Goal: Task Accomplishment & Management: Use online tool/utility

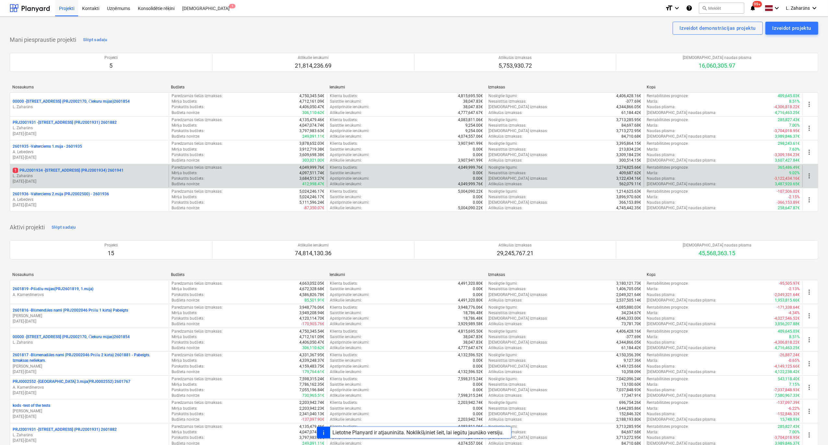
click at [105, 168] on div "1 PRJ2001934 - [STREET_ADDRESS] (PRJ2001934) 2601941 [PERSON_NAME] [DATE] - [DA…" at bounding box center [89, 176] width 159 height 22
click at [108, 169] on p "1 PRJ2001934 - [STREET_ADDRESS] (PRJ2001934) 2601941" at bounding box center [68, 171] width 111 height 6
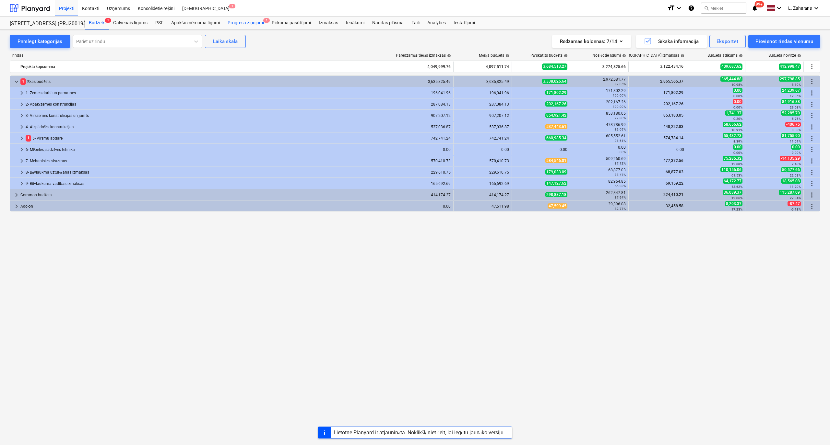
click at [237, 22] on div "Progresa ziņojumi 1" at bounding box center [246, 23] width 44 height 13
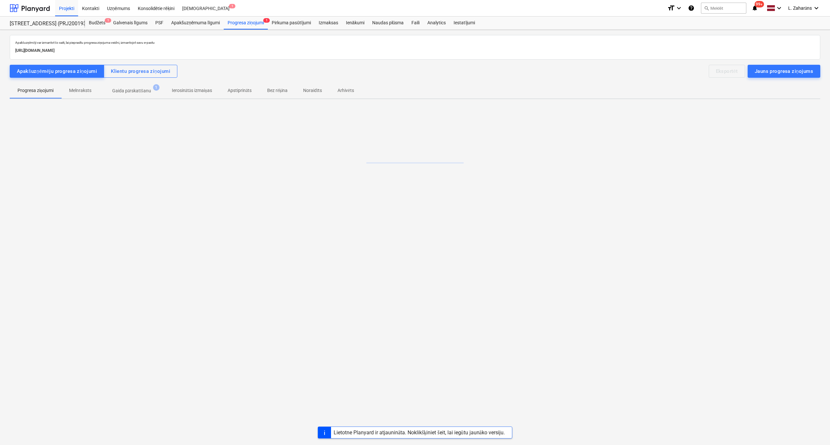
click at [125, 91] on p "Gaida pārskatīšanu" at bounding box center [131, 91] width 39 height 7
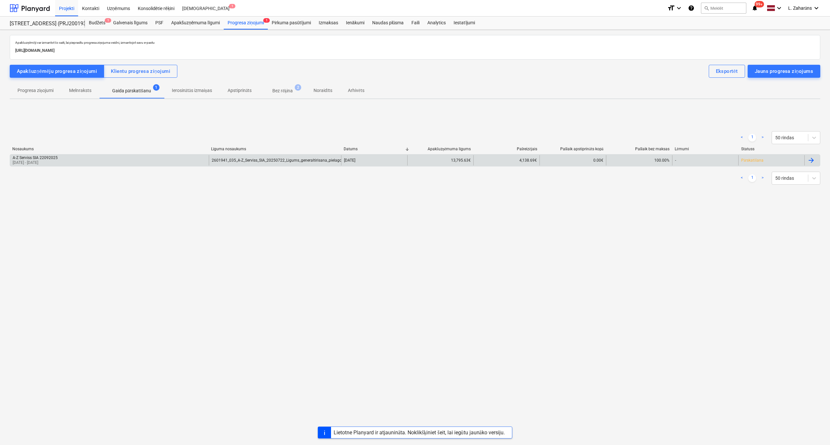
click at [106, 160] on div "A-Z Serviss SIA 22092025 [DATE] - [DATE]" at bounding box center [109, 160] width 199 height 10
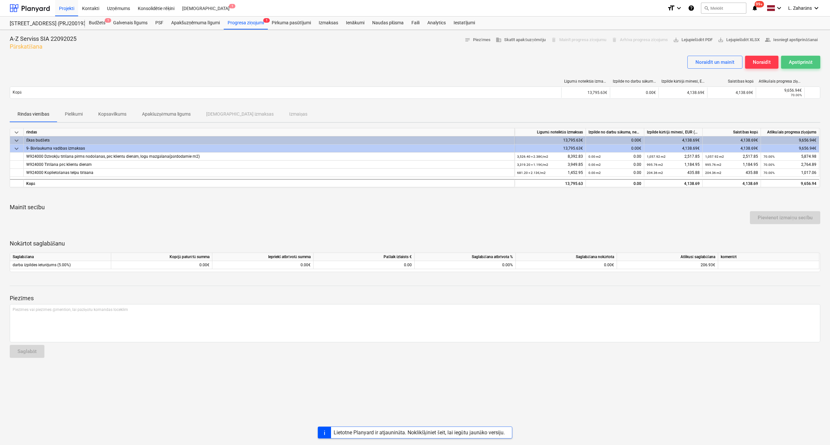
click at [806, 63] on div "Apstiprināt" at bounding box center [801, 62] width 24 height 8
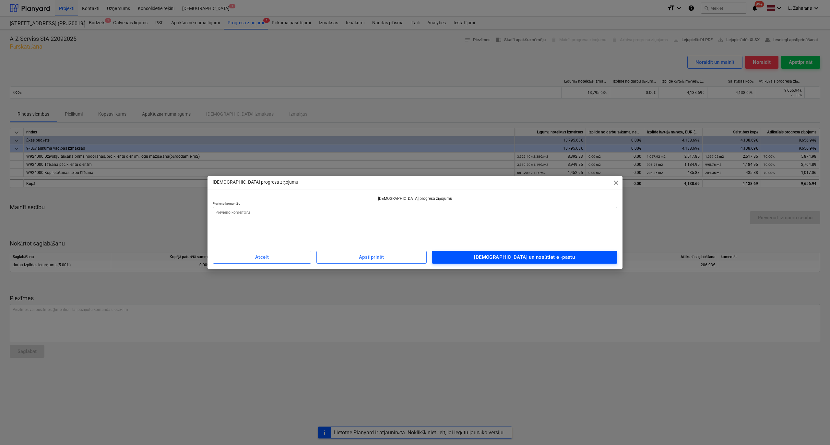
click at [590, 264] on button "[DEMOGRAPHIC_DATA] un nosūtiet e -pastu" at bounding box center [525, 257] width 186 height 13
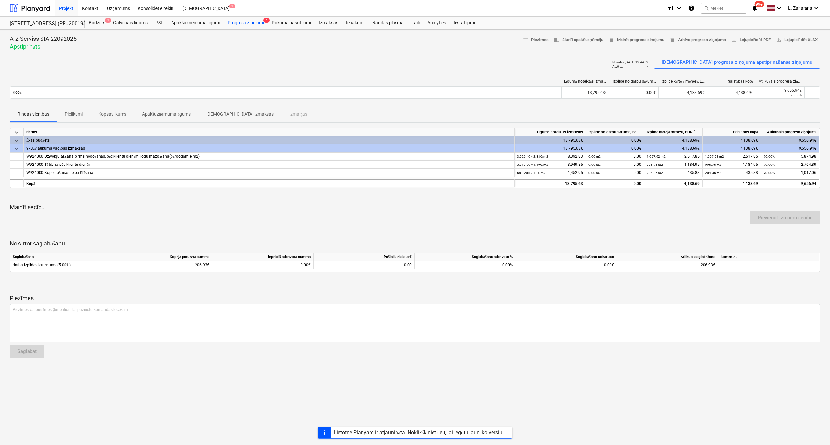
click at [308, 413] on div "A-Z Serviss SIA 22092025 Apstiprināts notes Piezīmes business Skatīt apakšuzņēm…" at bounding box center [415, 238] width 830 height 416
click at [27, 4] on div at bounding box center [30, 8] width 40 height 16
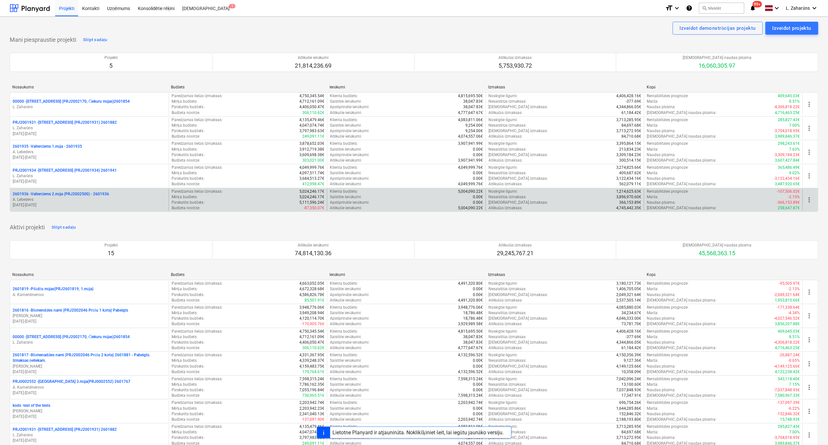
click at [40, 193] on p "2601936 - Valterciems 2.māja (PRJ2002500) - 2601936" at bounding box center [61, 195] width 96 height 6
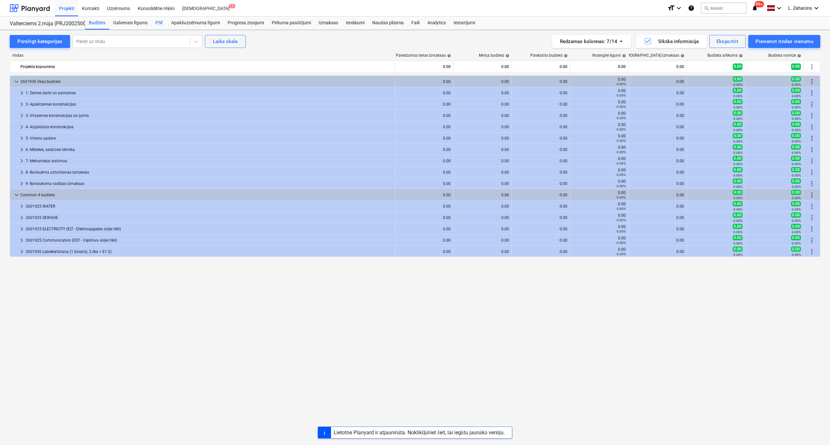
click at [159, 23] on div "PSF" at bounding box center [159, 23] width 16 height 13
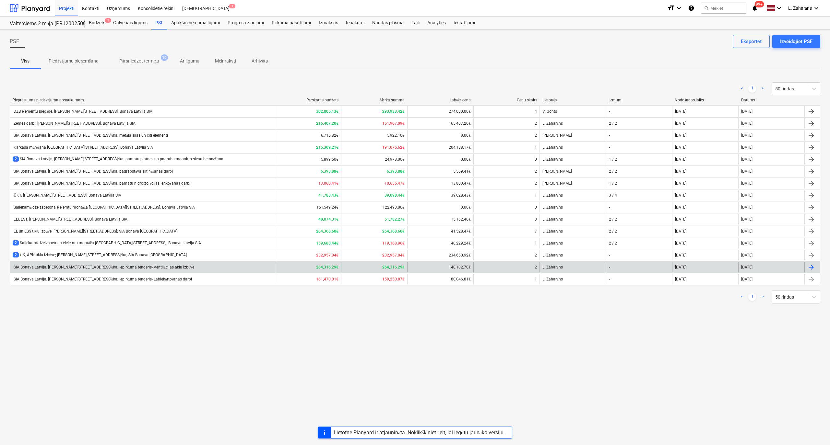
click at [70, 270] on div "SIA Bonava Latvija, [PERSON_NAME][STREET_ADDRESS]ēka; Iepirkuma tenderis- Venti…" at bounding box center [104, 267] width 182 height 5
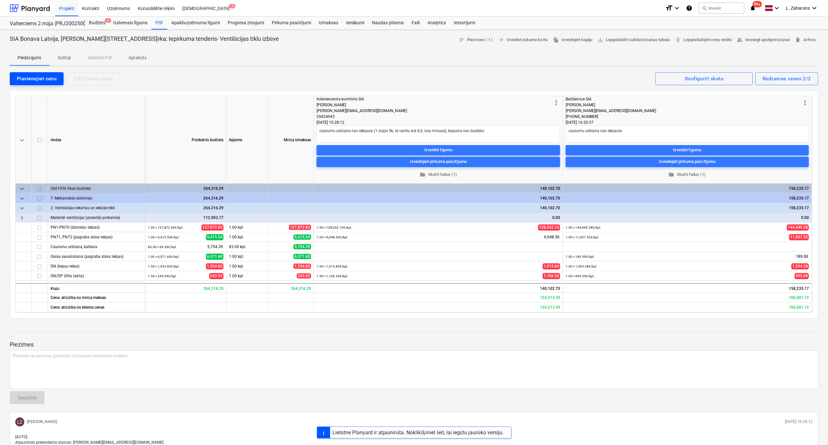
click at [35, 76] on div "Pievienojiet cenu" at bounding box center [37, 79] width 40 height 8
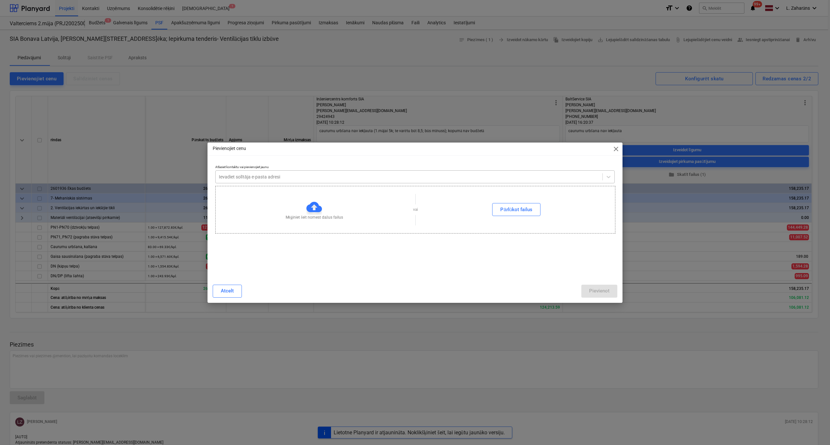
type textarea "x"
click at [275, 177] on div at bounding box center [409, 177] width 380 height 6
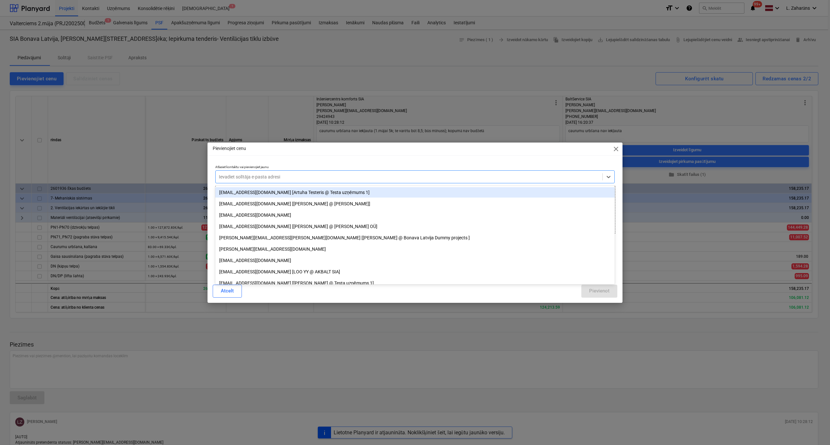
type input "j"
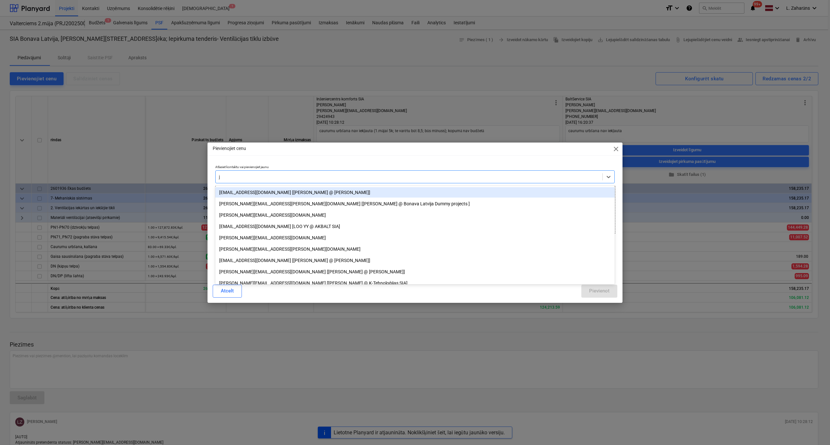
type textarea "x"
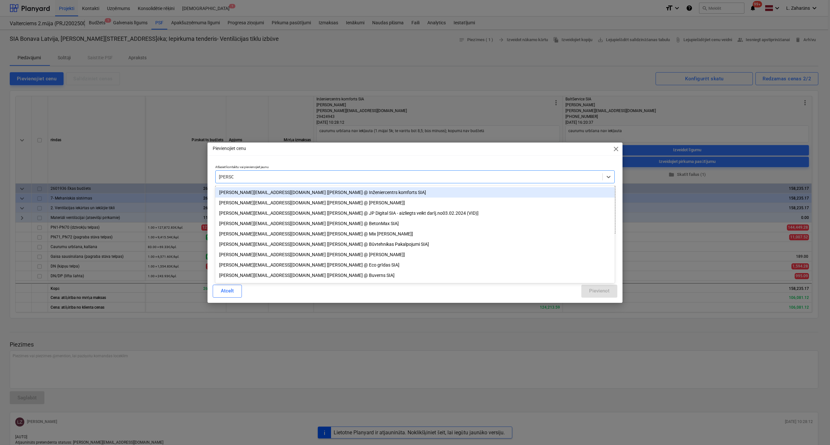
type input "[PERSON_NAME]@i"
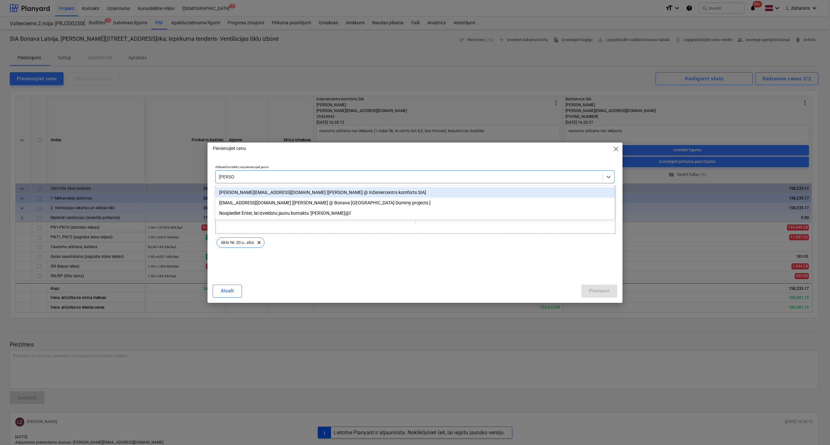
click at [274, 193] on div "[PERSON_NAME][EMAIL_ADDRESS][DOMAIN_NAME] [[PERSON_NAME] @ Inženiercentrs komfo…" at bounding box center [414, 192] width 399 height 10
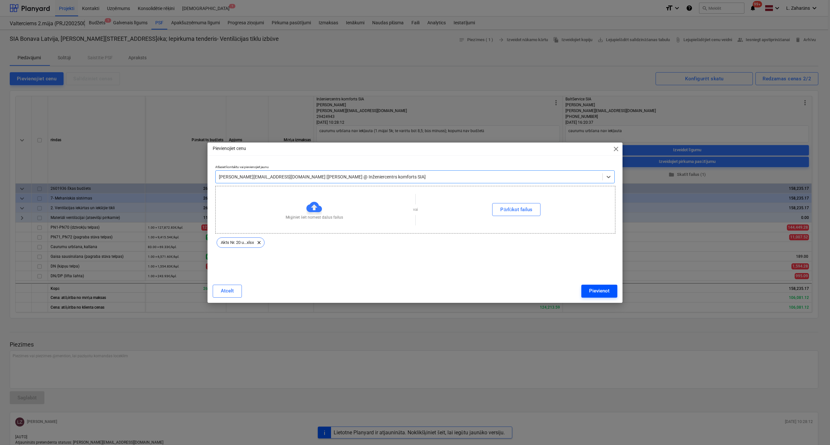
click at [594, 294] on div "Pievienot" at bounding box center [599, 291] width 20 height 8
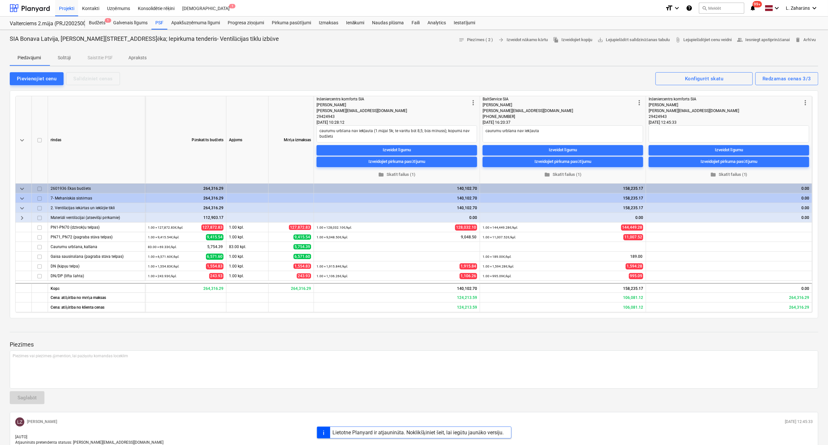
type textarea "x"
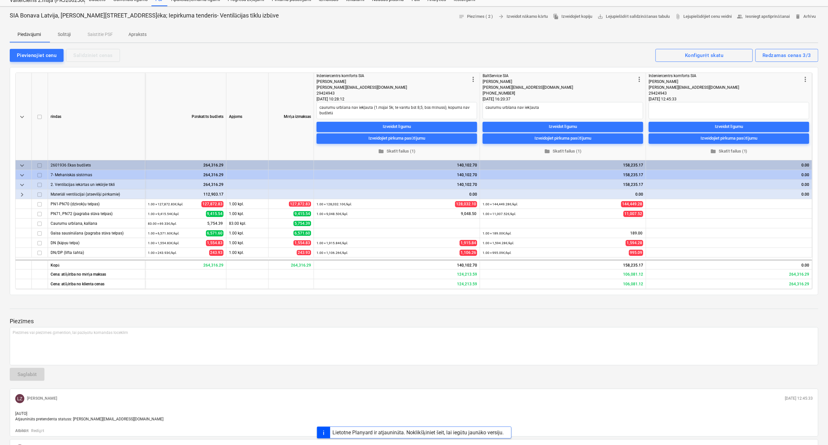
scroll to position [43, 0]
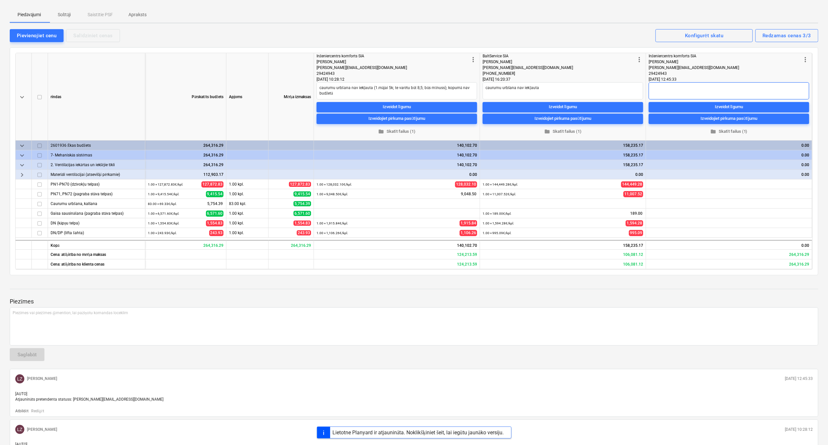
click at [671, 87] on textarea at bounding box center [728, 90] width 160 height 17
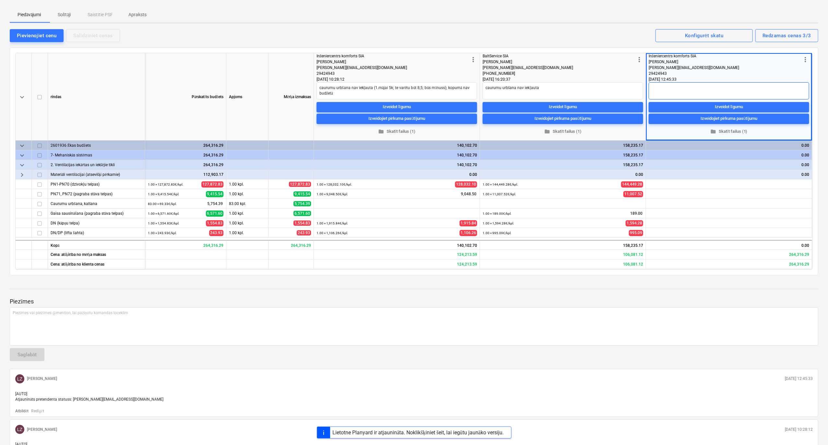
type textarea "x"
type textarea "#"
type textarea "x"
type textarea "#2"
click at [731, 60] on div "[PERSON_NAME]" at bounding box center [724, 62] width 153 height 6
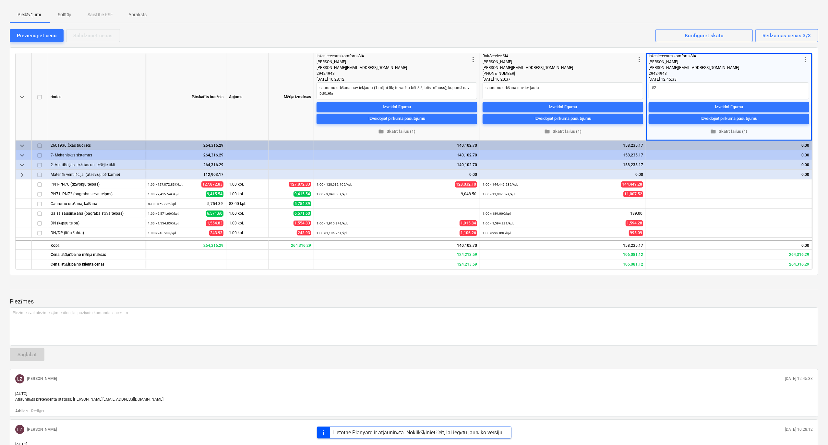
type textarea "x"
